Goal: Information Seeking & Learning: Learn about a topic

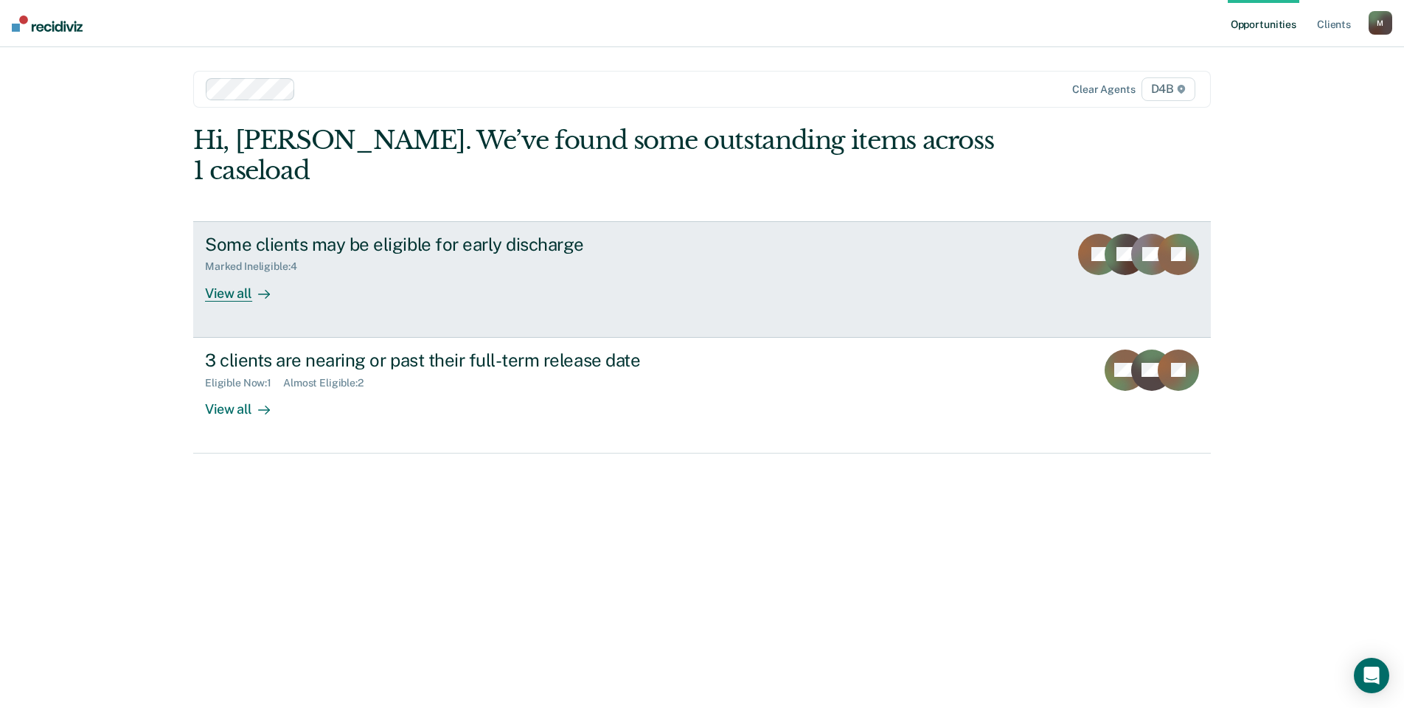
click at [233, 273] on div "View all" at bounding box center [246, 287] width 83 height 29
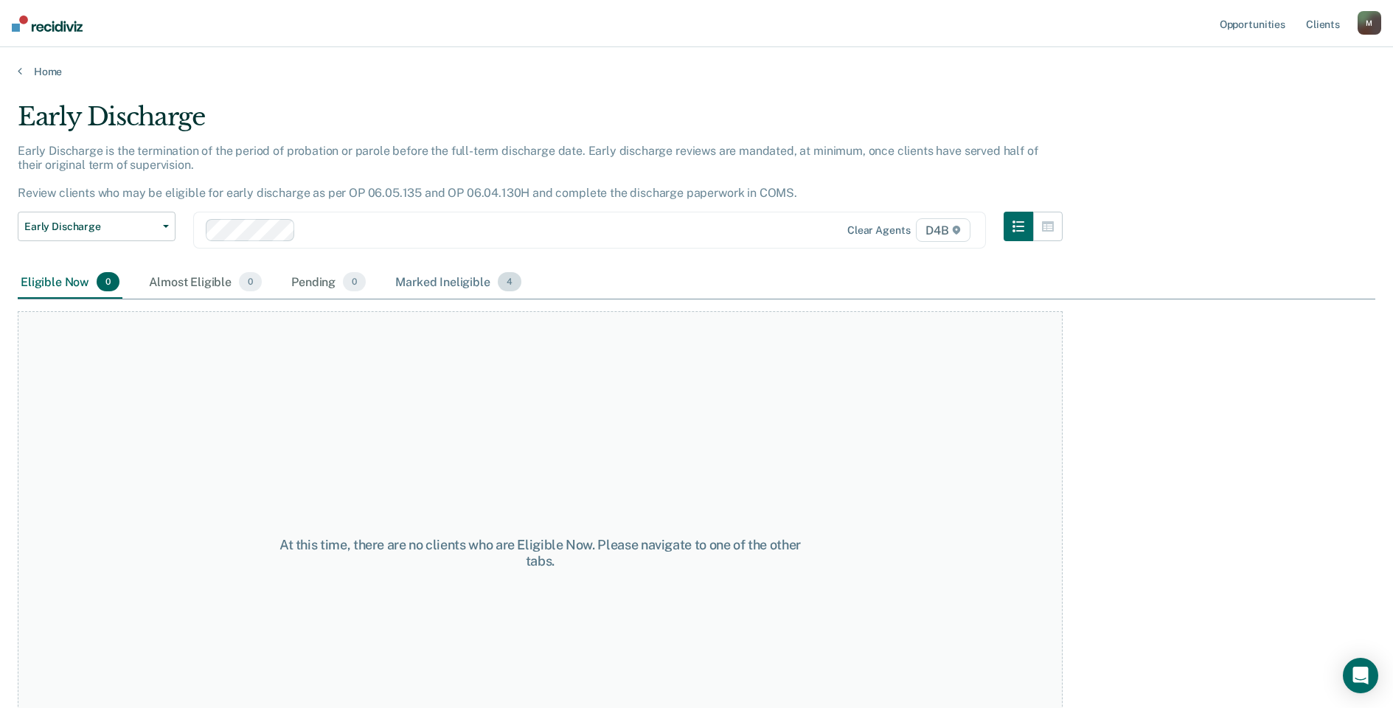
click at [431, 288] on div "Marked Ineligible 4" at bounding box center [458, 282] width 132 height 32
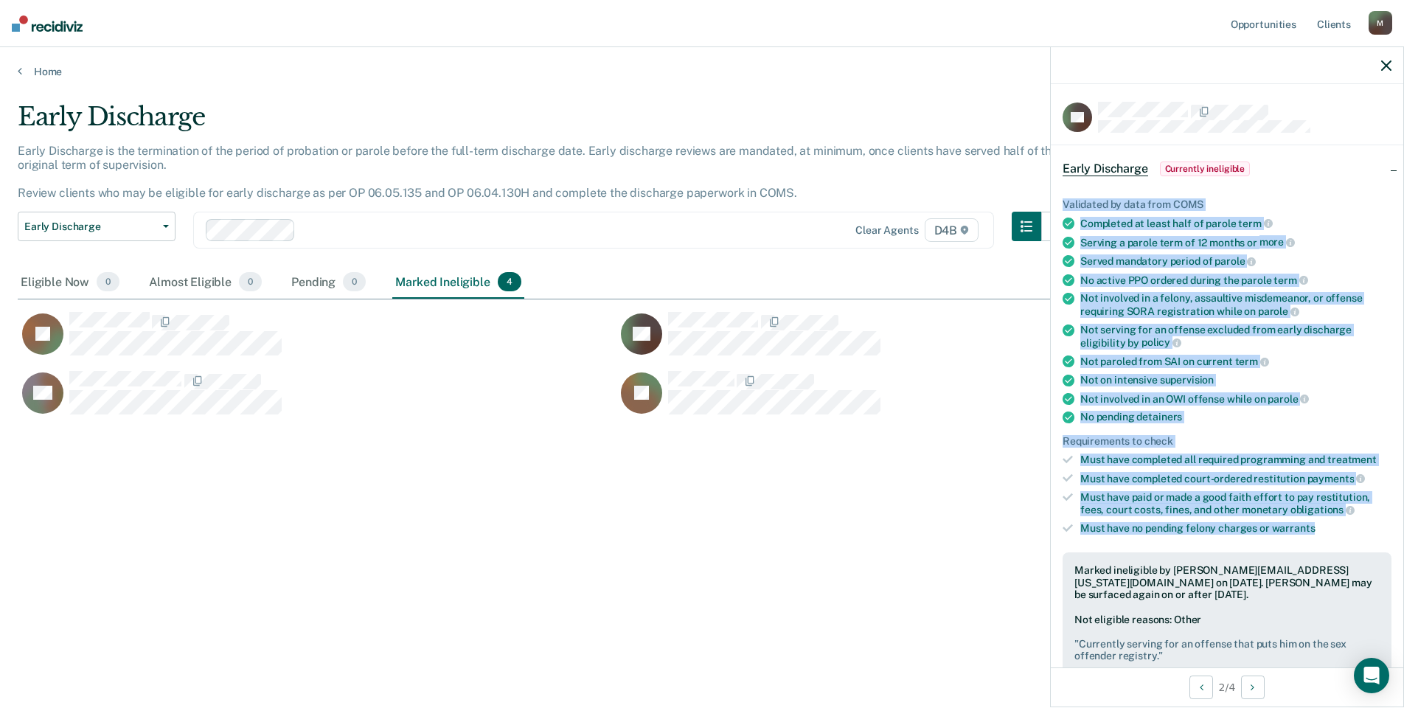
drag, startPoint x: 1063, startPoint y: 204, endPoint x: 1333, endPoint y: 521, distance: 416.4
click at [1333, 521] on ul "Validated by data from COMS Completed at least half of parole term Serving a pa…" at bounding box center [1227, 366] width 329 height 336
copy ul "Validated by data from COMS Completed at least half of parole term Serving a pa…"
click at [1158, 303] on div "Not involved in a felony, assaultive misdemeanor, or offense requiring SORA reg…" at bounding box center [1235, 304] width 311 height 25
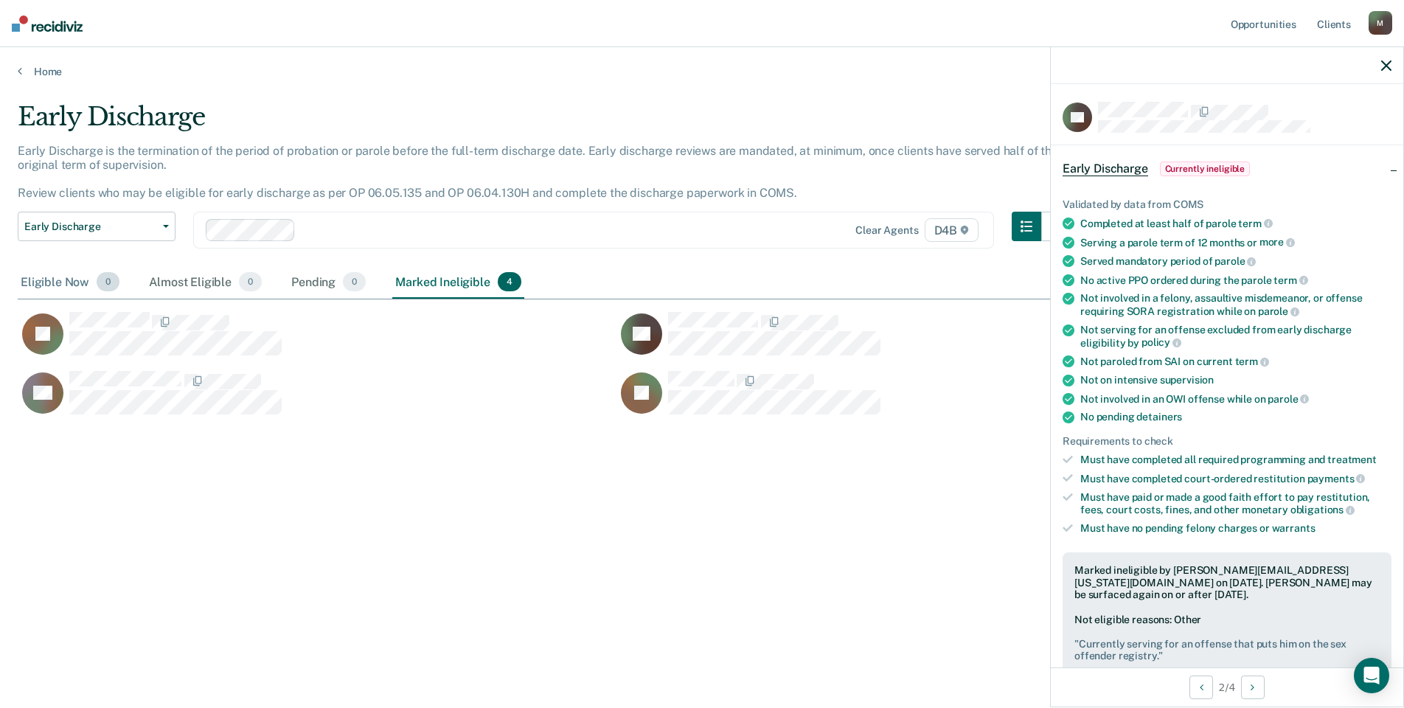
click at [30, 284] on div "Eligible Now 0" at bounding box center [70, 282] width 105 height 32
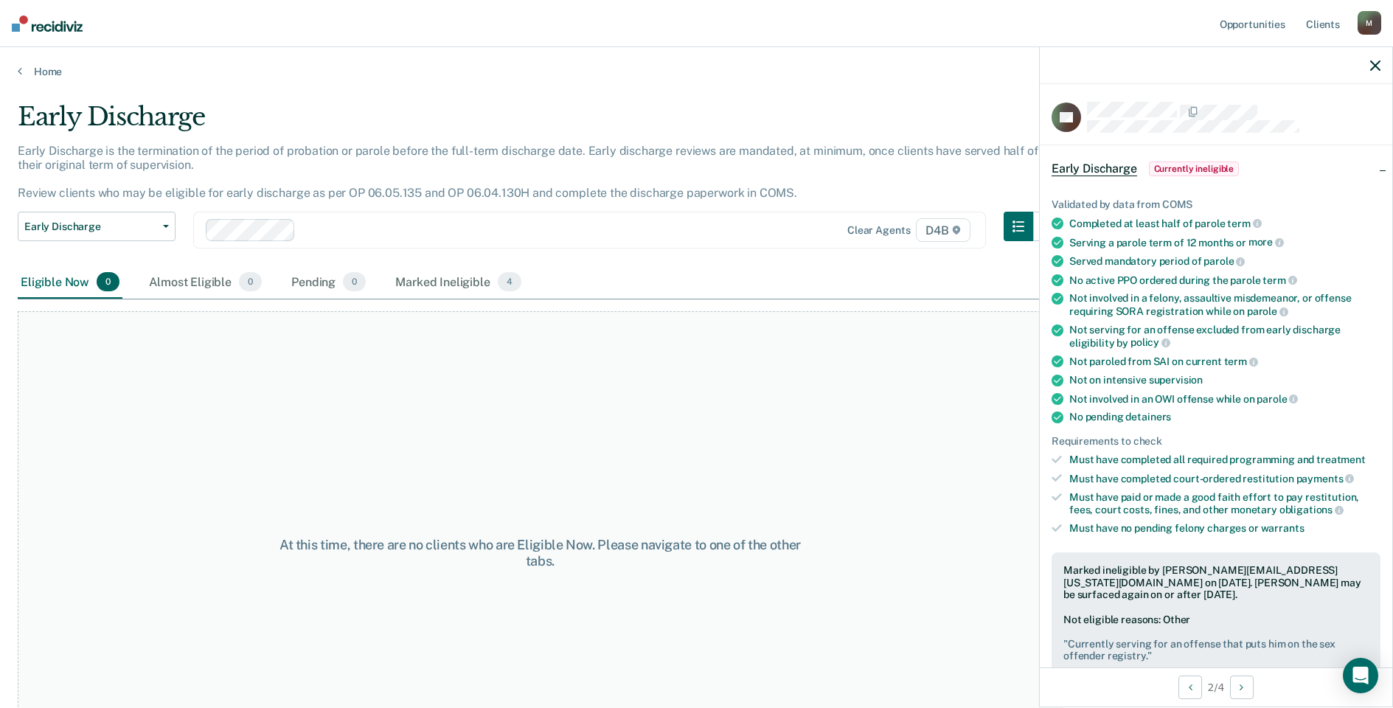
click at [37, 64] on div "Home" at bounding box center [696, 62] width 1393 height 31
click at [49, 74] on link "Home" at bounding box center [697, 71] width 1358 height 13
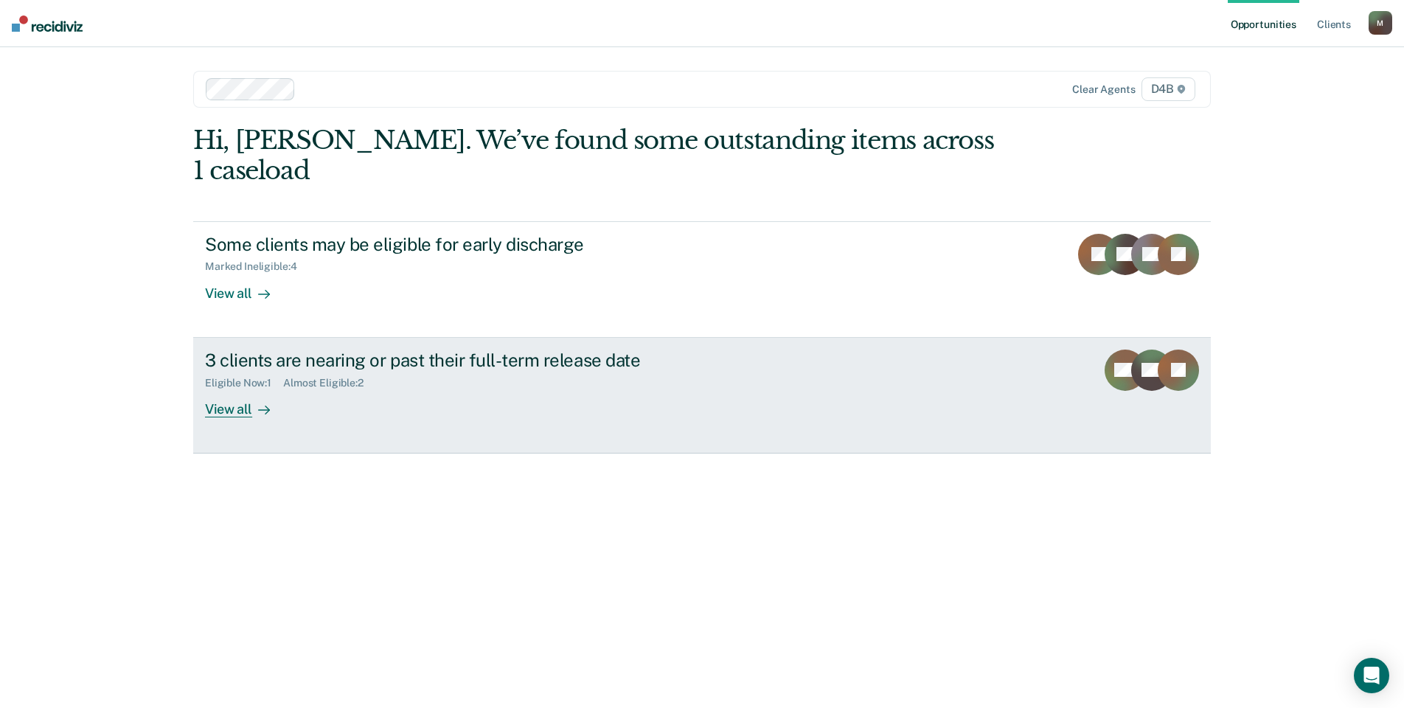
click at [220, 389] on div "View all" at bounding box center [246, 403] width 83 height 29
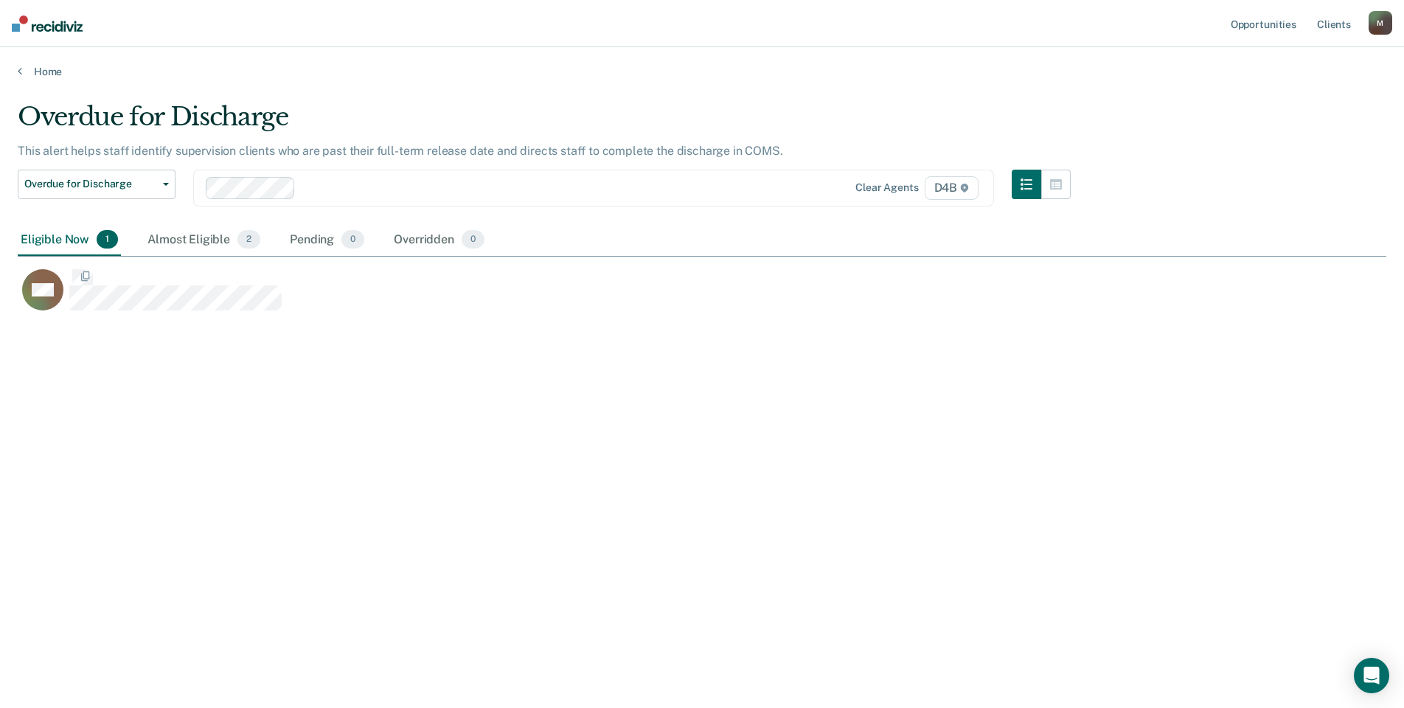
scroll to position [484, 1358]
click at [336, 397] on div "Overdue for Discharge This alert helps staff identify supervision clients who a…" at bounding box center [702, 350] width 1369 height 496
click at [192, 244] on div "Almost Eligible 2" at bounding box center [204, 240] width 119 height 32
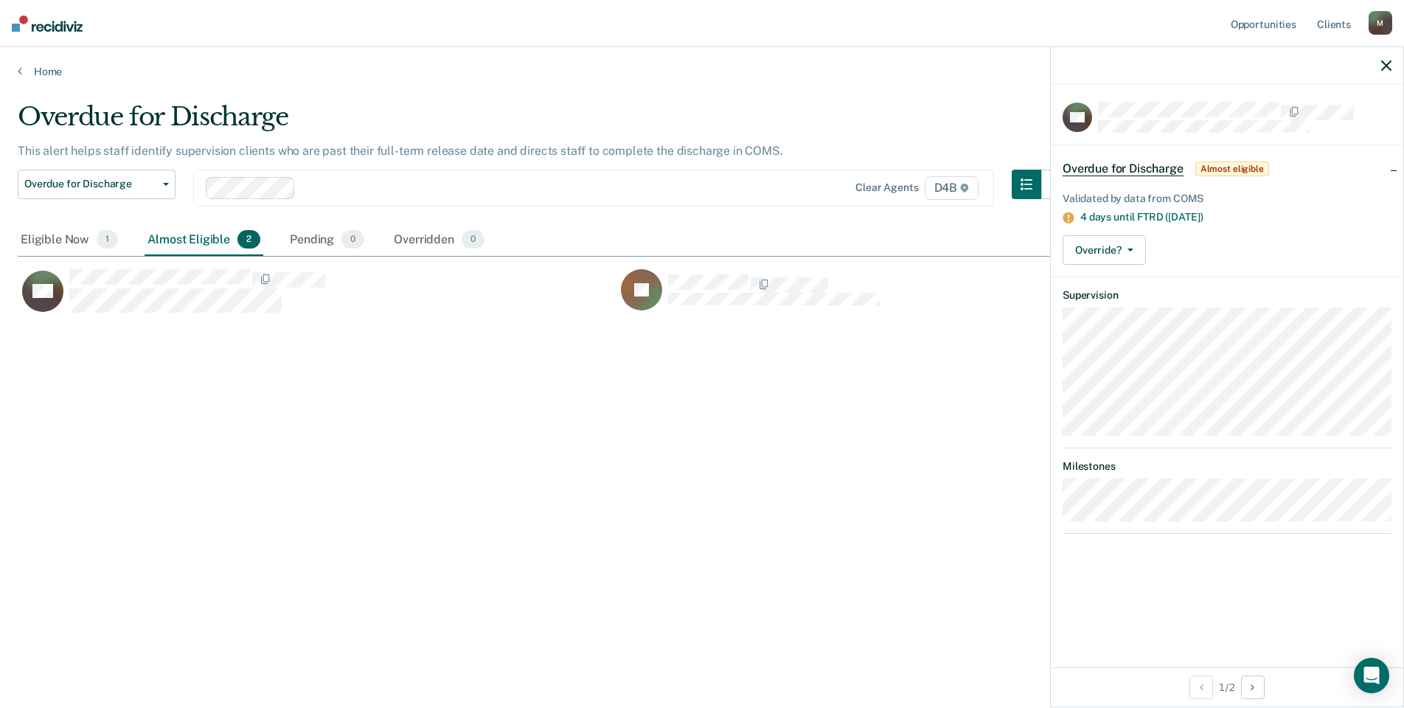
click at [754, 443] on div "Overdue for Discharge This alert helps staff identify supervision clients who a…" at bounding box center [702, 350] width 1369 height 496
click at [714, 492] on div "Overdue for Discharge This alert helps staff identify supervision clients who a…" at bounding box center [702, 350] width 1369 height 496
click at [1387, 65] on icon "button" at bounding box center [1386, 65] width 10 height 10
